Goal: Book appointment/travel/reservation

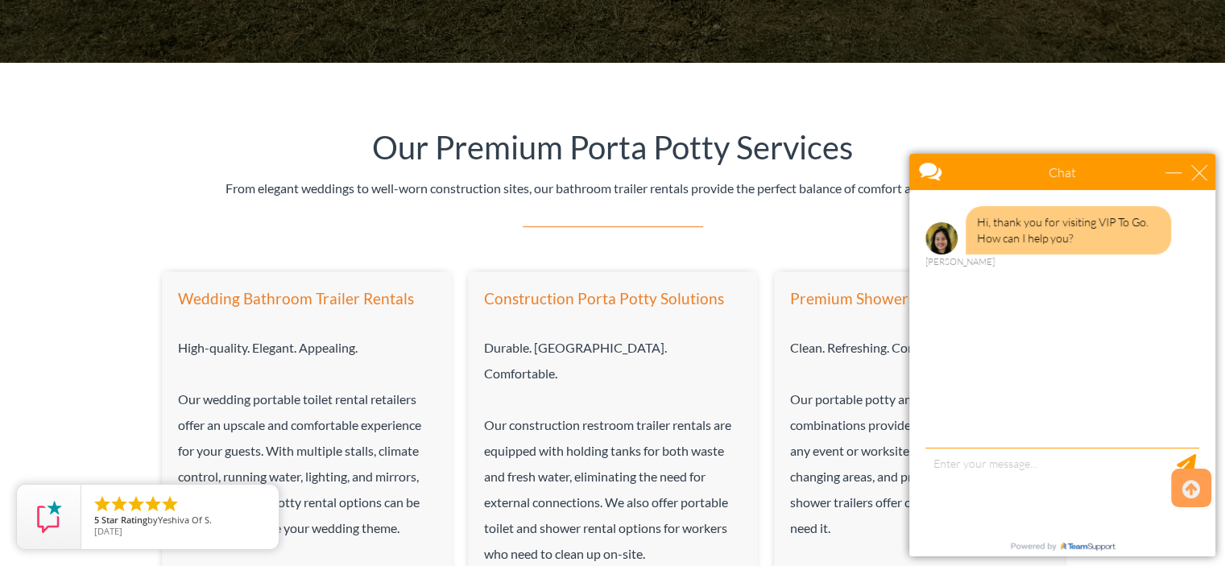
scroll to position [886, 0]
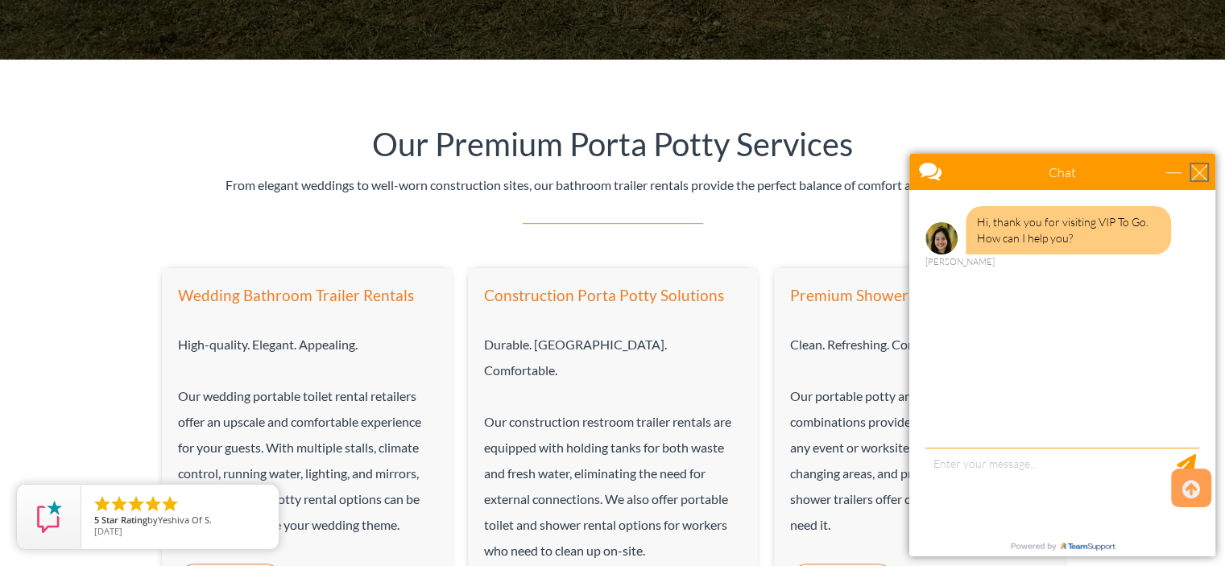
click at [1192, 176] on div "close" at bounding box center [1199, 172] width 16 height 16
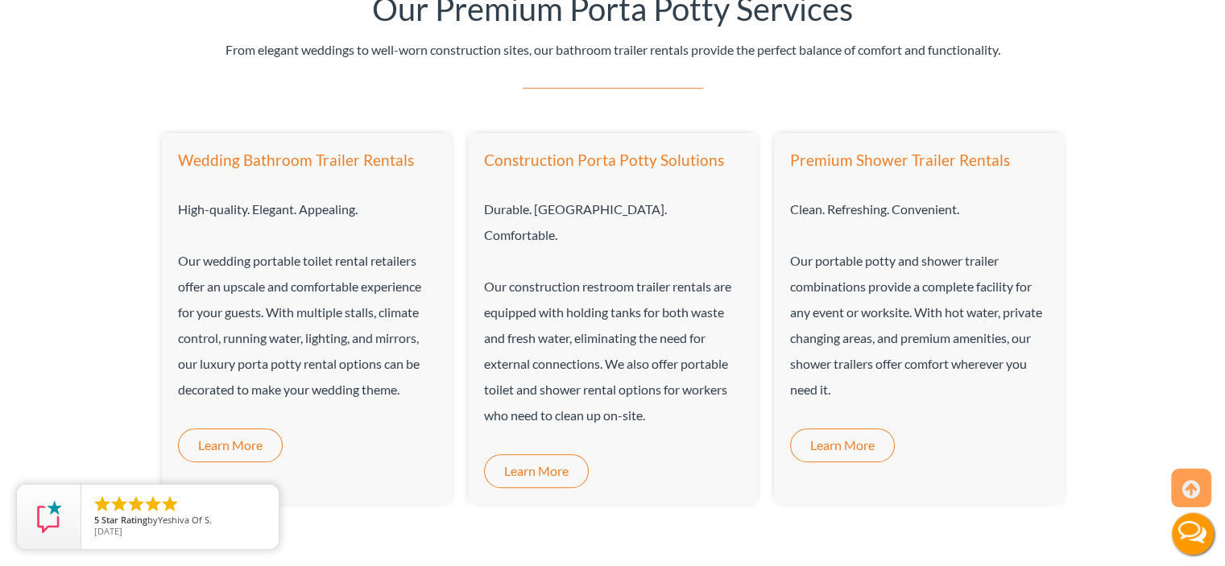
scroll to position [1047, 0]
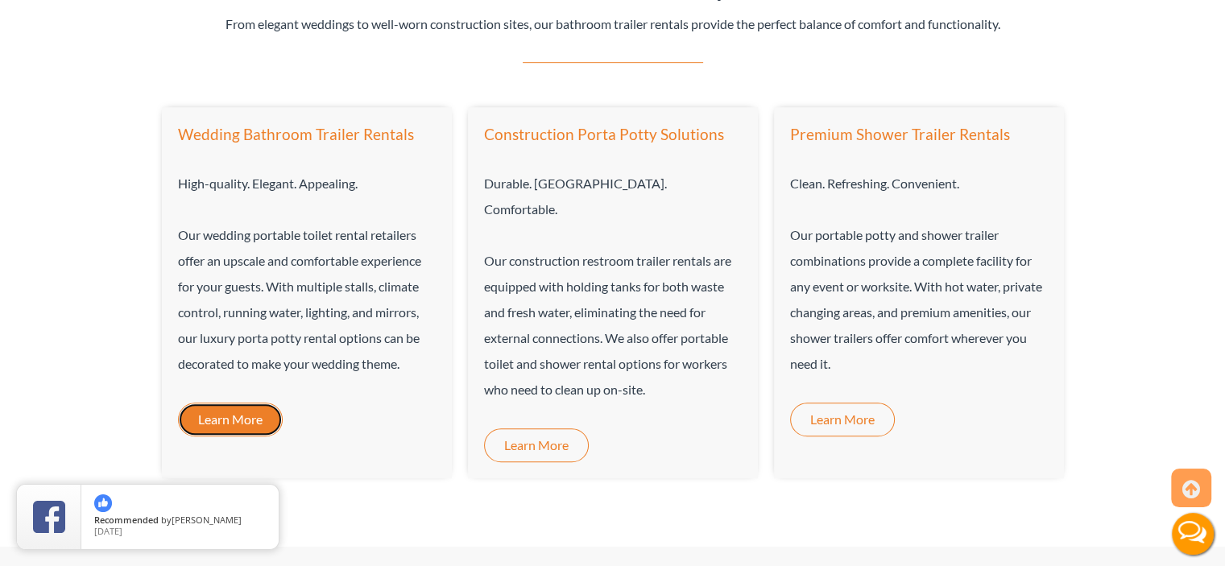
click at [244, 414] on span "Learn More" at bounding box center [230, 419] width 64 height 13
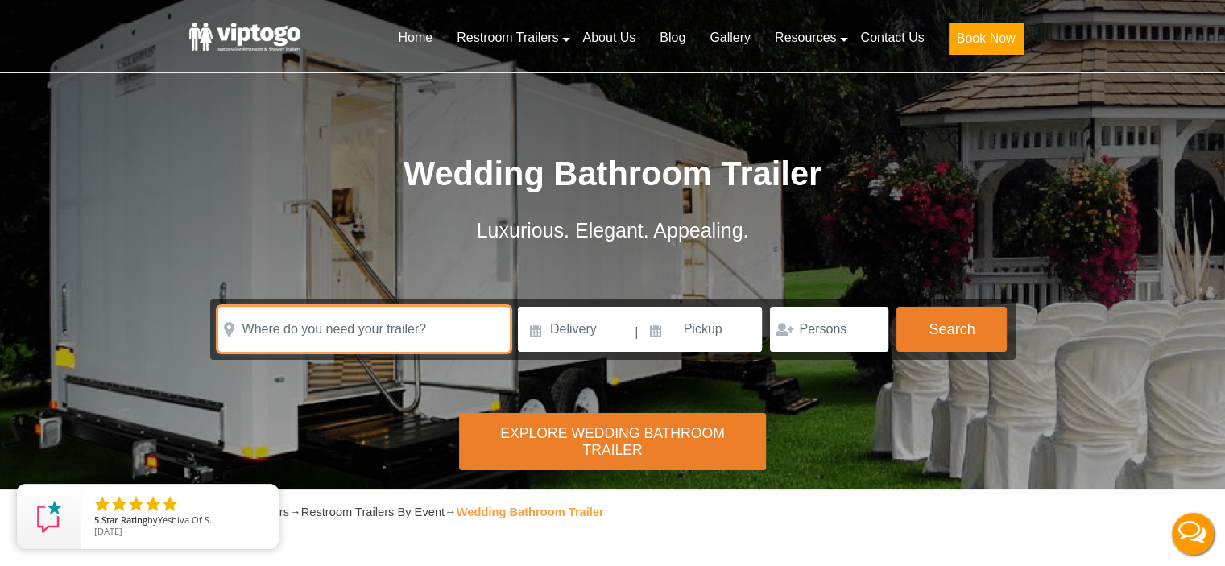
click at [422, 331] on input "text" at bounding box center [363, 329] width 291 height 45
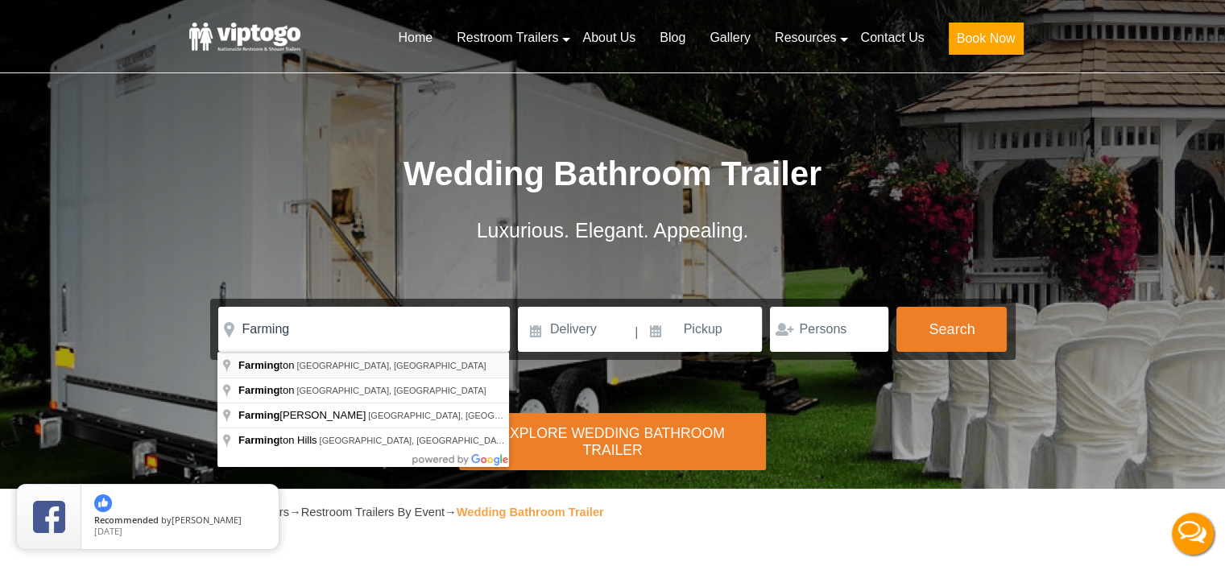
type input "Farmington, MO, USA"
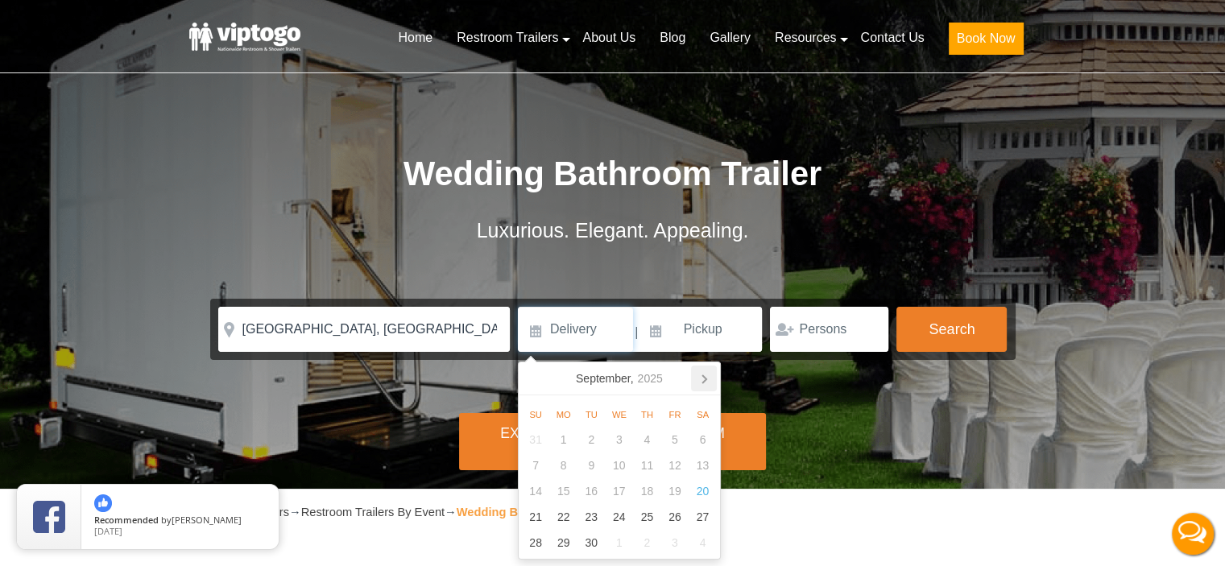
click at [704, 378] on icon at bounding box center [704, 379] width 26 height 26
click at [704, 378] on icon at bounding box center [704, 379] width 4 height 8
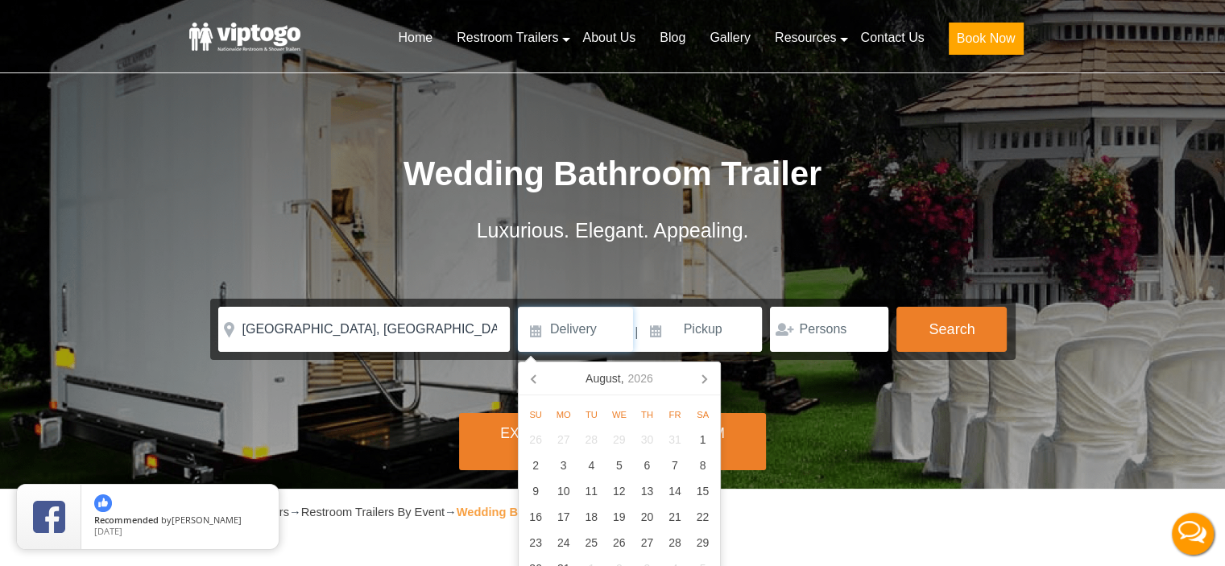
click at [704, 378] on icon at bounding box center [704, 379] width 4 height 8
click at [538, 375] on icon at bounding box center [535, 379] width 26 height 26
click at [697, 440] on div "3" at bounding box center [702, 440] width 28 height 26
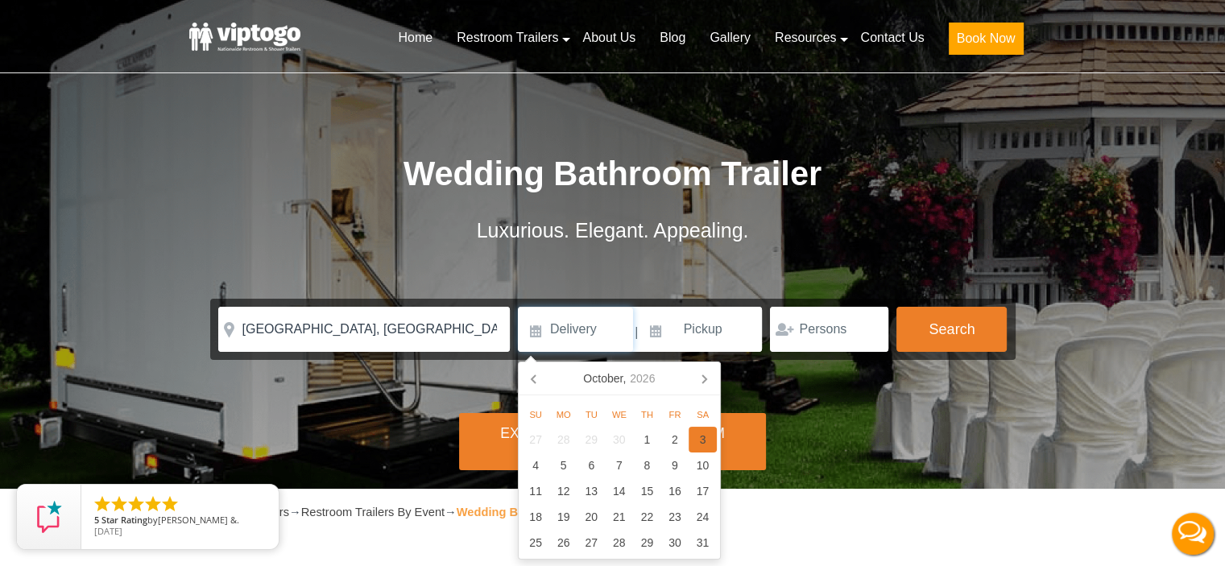
type input "10/03/2026"
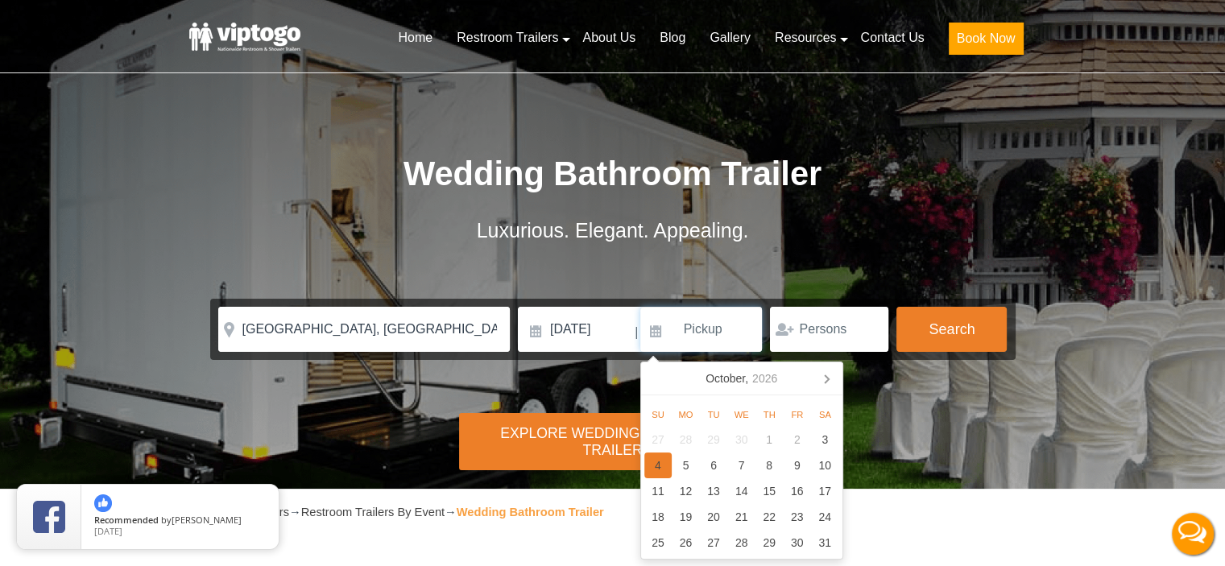
click at [651, 463] on div "4" at bounding box center [658, 465] width 28 height 26
type input "10/04/2026"
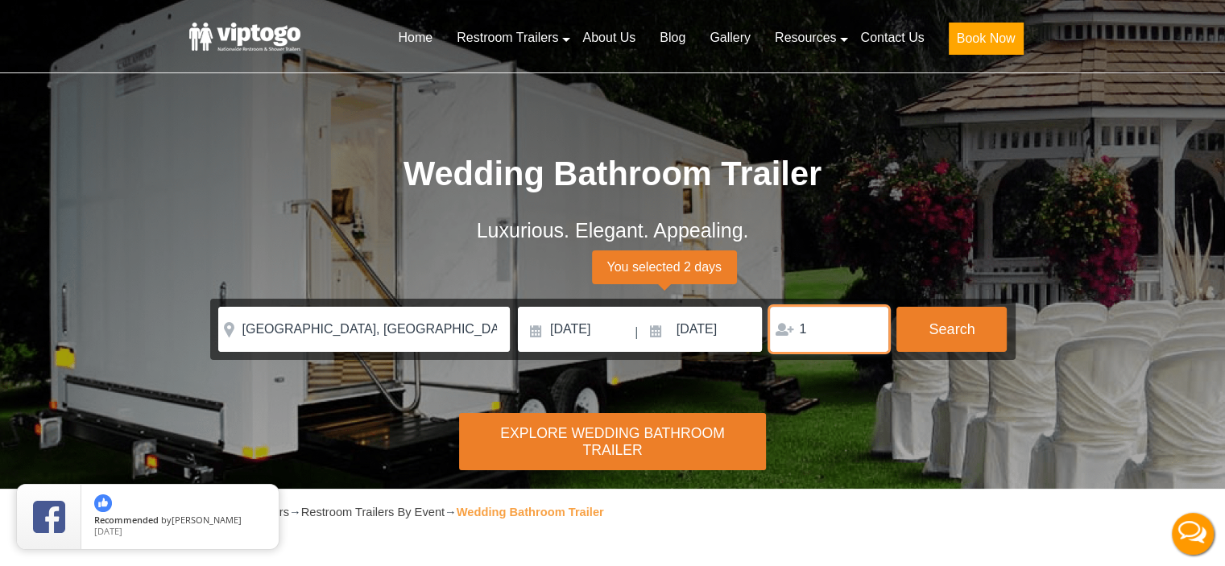
click at [866, 325] on input "1" at bounding box center [829, 329] width 118 height 45
click at [870, 331] on input "1" at bounding box center [829, 329] width 118 height 45
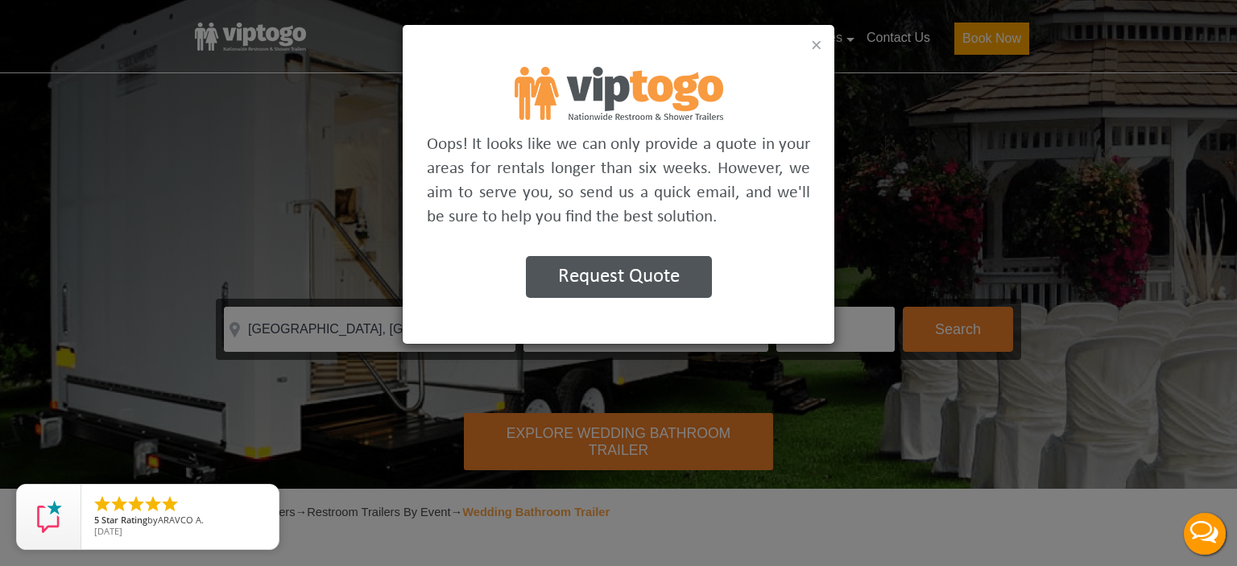
click at [818, 46] on button "×" at bounding box center [816, 44] width 11 height 19
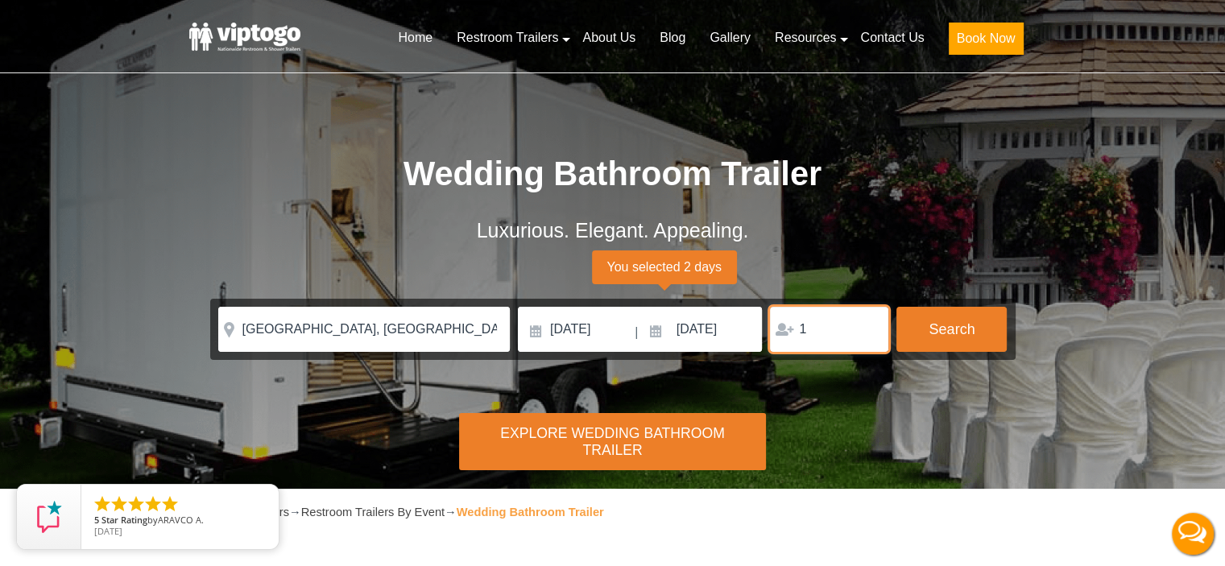
click at [815, 332] on input "1" at bounding box center [829, 329] width 118 height 45
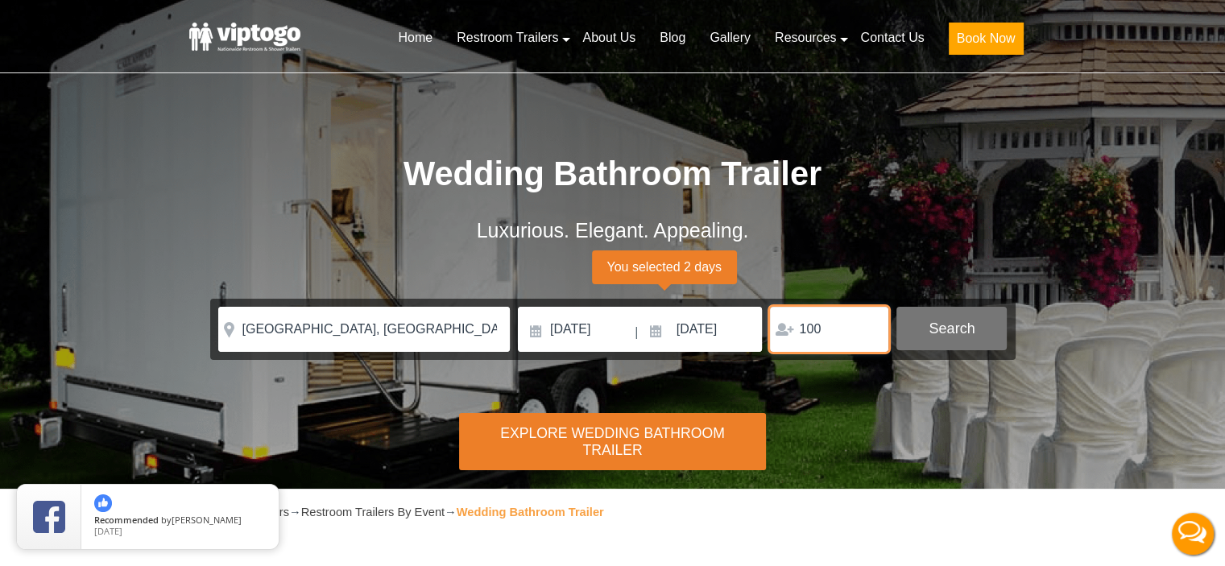
type input "100"
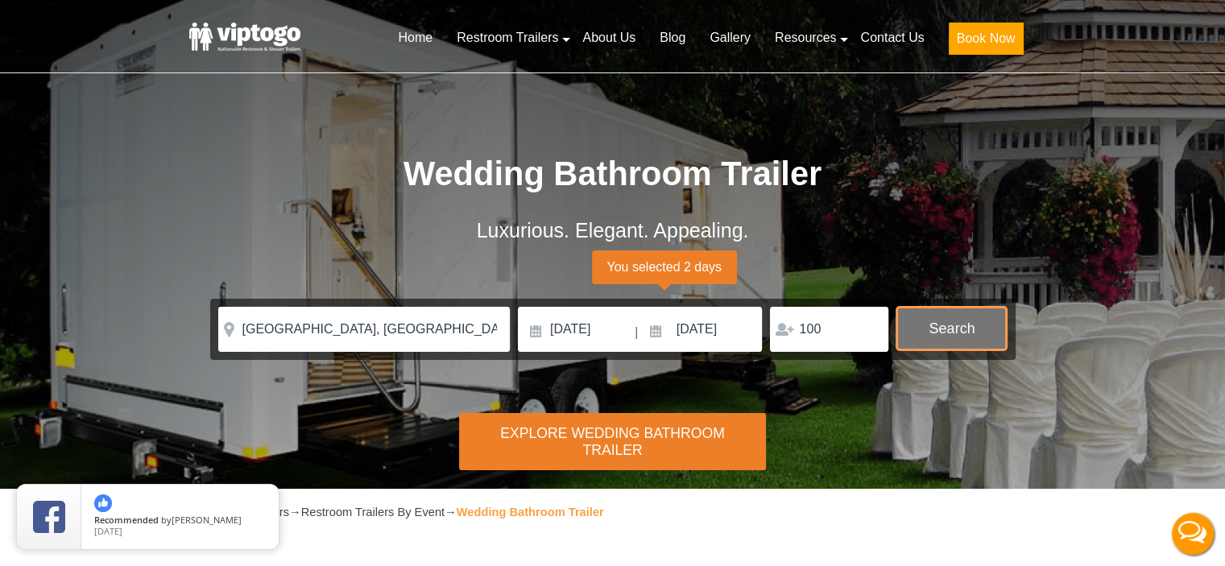
click at [922, 344] on button "Search" at bounding box center [951, 328] width 110 height 43
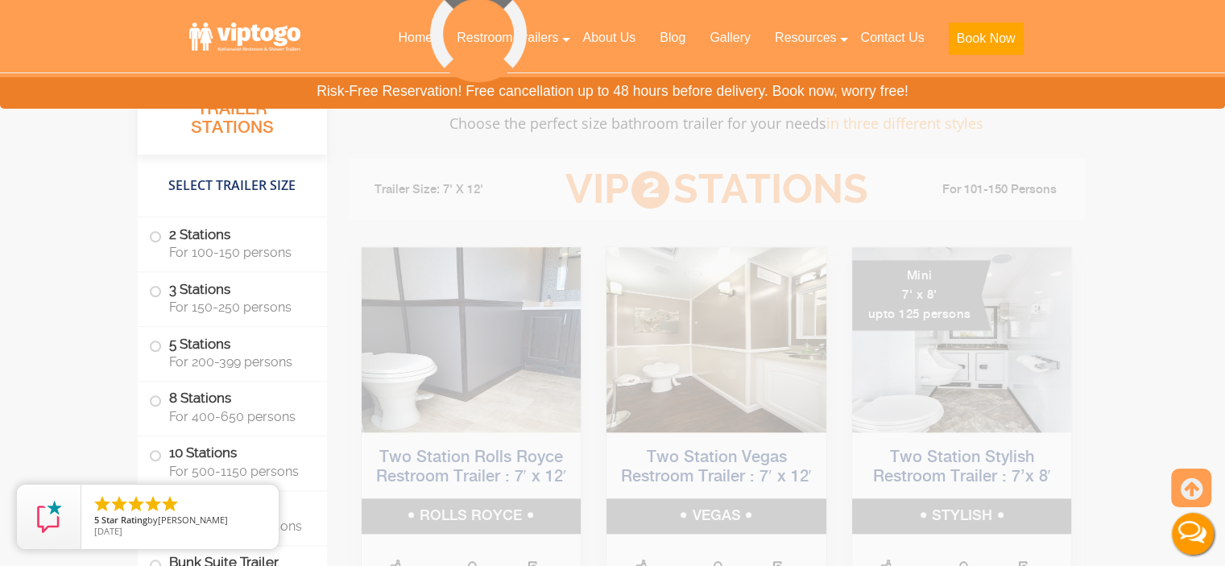
scroll to position [1535, 0]
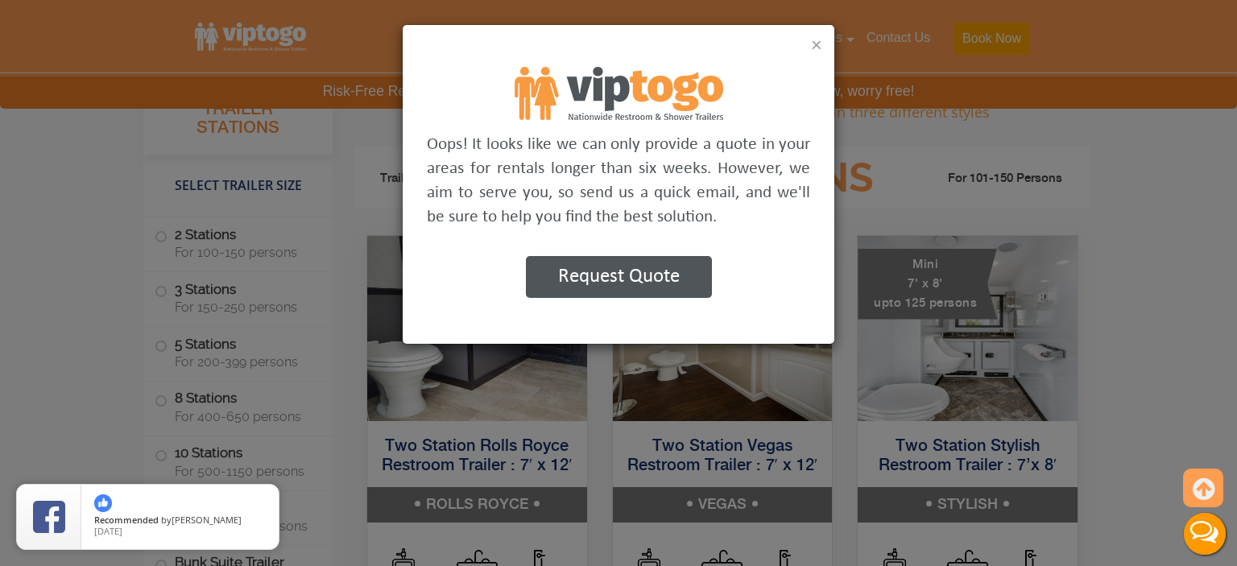
click at [818, 46] on button "×" at bounding box center [816, 44] width 11 height 19
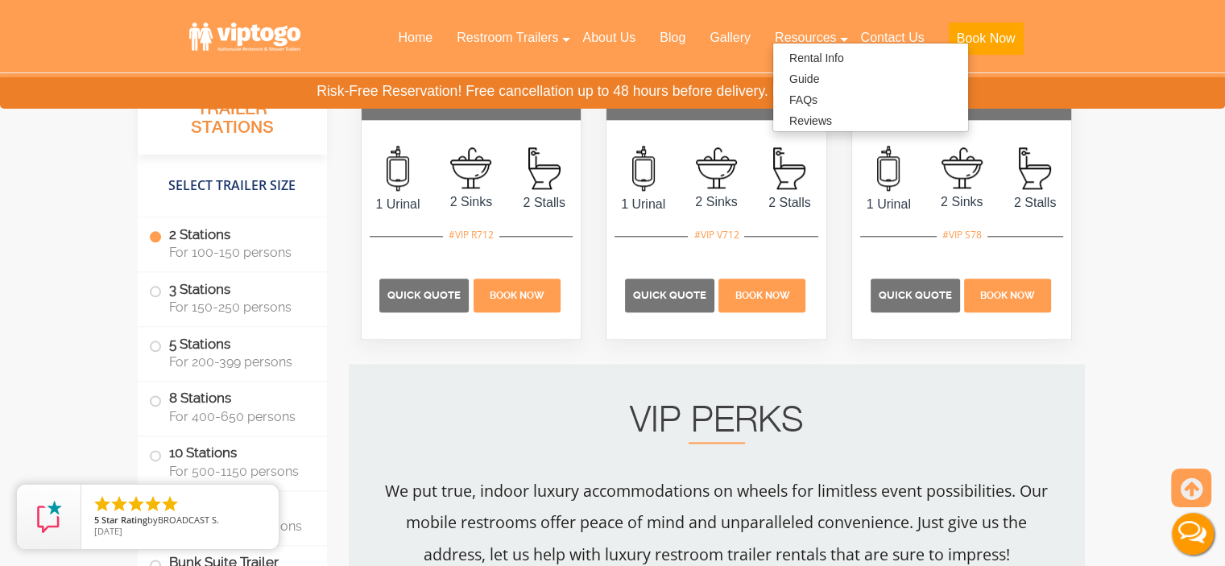
scroll to position [1777, 0]
